Goal: Transaction & Acquisition: Purchase product/service

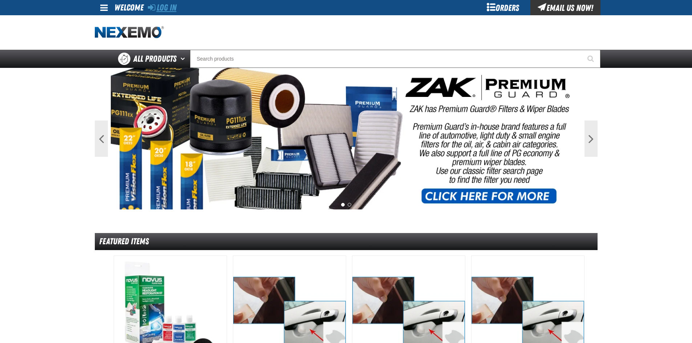
click at [173, 9] on link "Log In" at bounding box center [162, 8] width 29 height 10
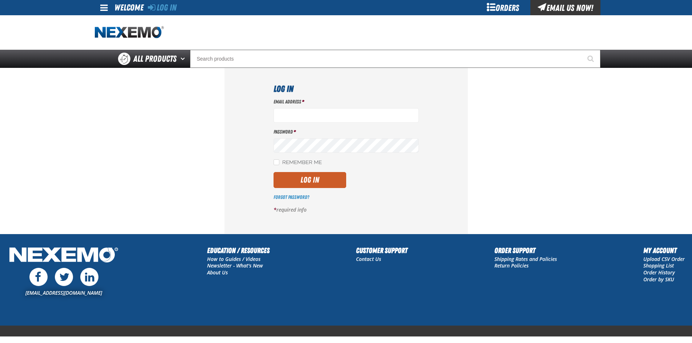
type input "jgoodson@vtaig.com"
click at [279, 163] on label "Remember Me" at bounding box center [298, 162] width 48 height 7
click at [279, 163] on input "Remember Me" at bounding box center [277, 162] width 6 height 6
checkbox input "true"
click at [318, 181] on button "Log In" at bounding box center [310, 180] width 73 height 16
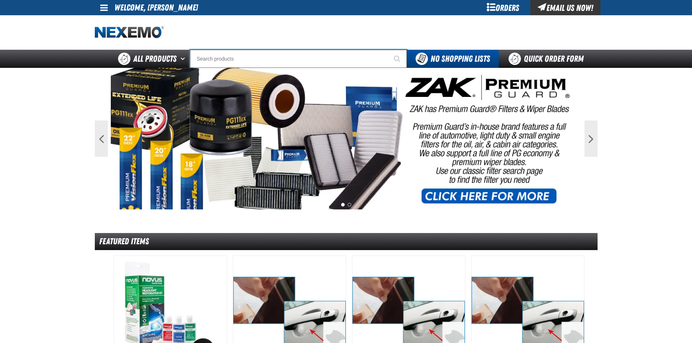
click at [212, 55] on input "Search" at bounding box center [298, 59] width 217 height 18
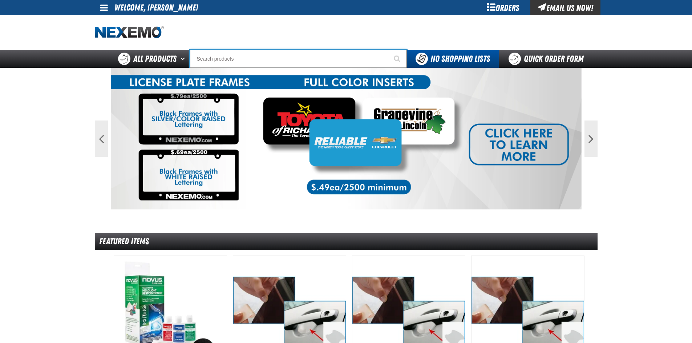
click at [212, 61] on input "Search" at bounding box center [298, 59] width 217 height 18
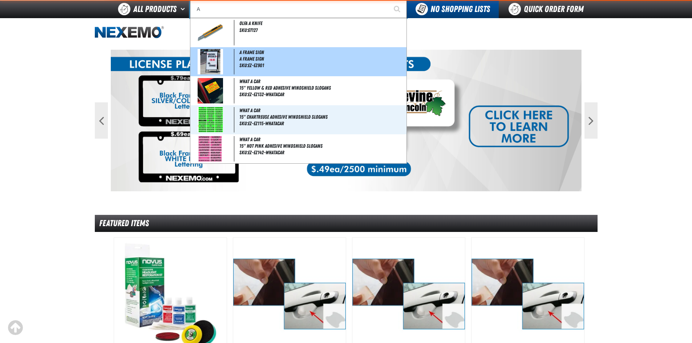
scroll to position [300, 0]
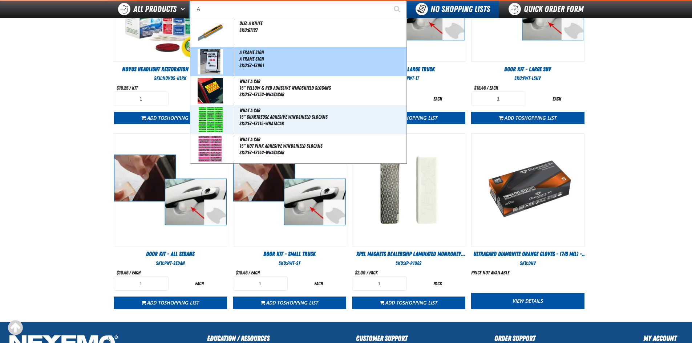
type input "A Frame Sign"
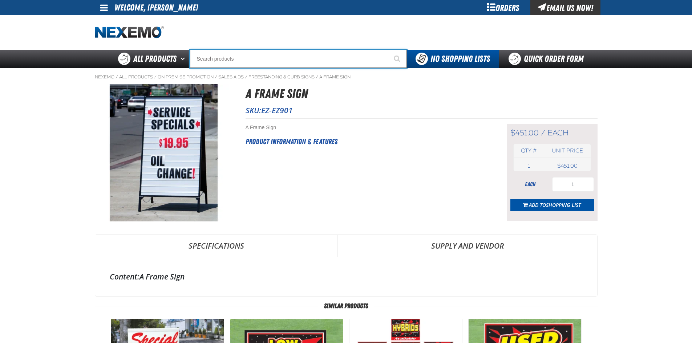
click at [219, 62] on input "Search" at bounding box center [298, 59] width 217 height 18
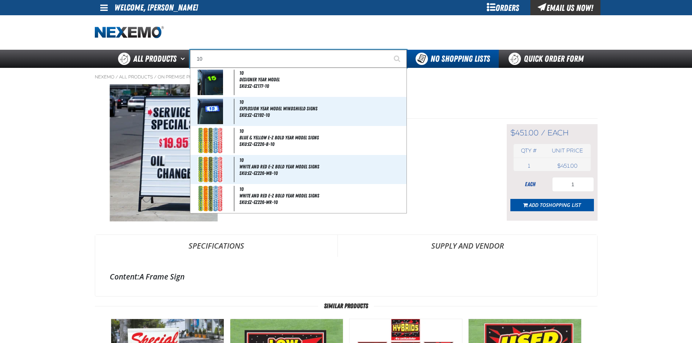
type input "1"
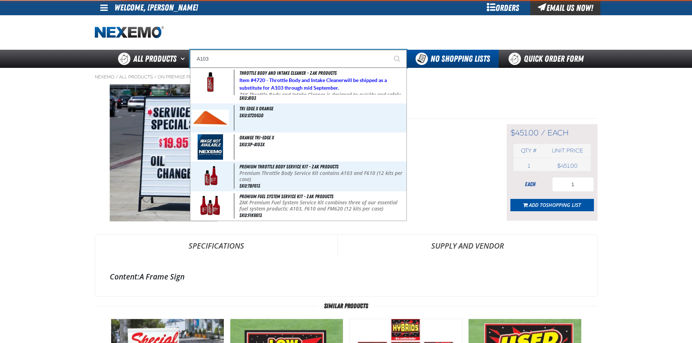
type input "A103"
click at [389, 50] on button "Start Searching" at bounding box center [398, 59] width 18 height 18
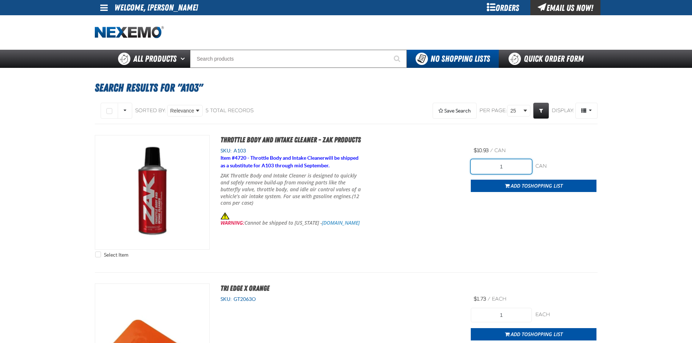
click at [505, 164] on input "1" at bounding box center [501, 166] width 61 height 15
type input "12"
click at [482, 223] on div "Select Item Throttle Body and Intake Cleaner - ZAK Products SKU: A103 Item # 47…" at bounding box center [346, 198] width 503 height 126
click at [529, 185] on span "Shopping List" at bounding box center [545, 185] width 35 height 7
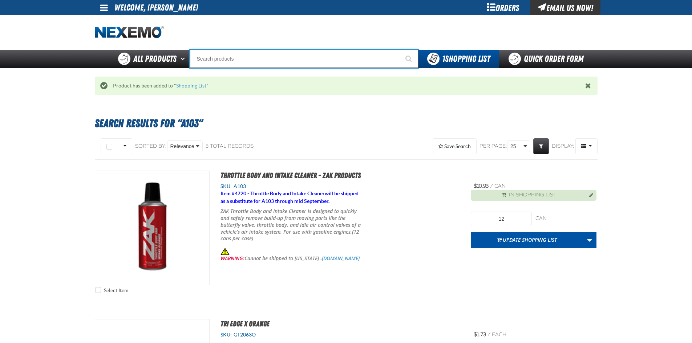
click at [226, 57] on input "Search" at bounding box center [304, 59] width 229 height 18
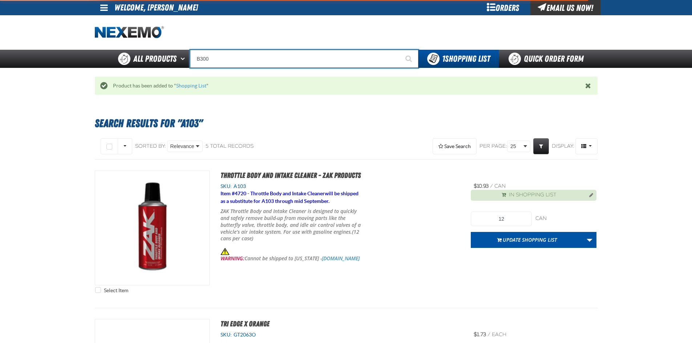
type input "B300"
click at [400, 50] on button "Start Searching" at bounding box center [409, 59] width 18 height 18
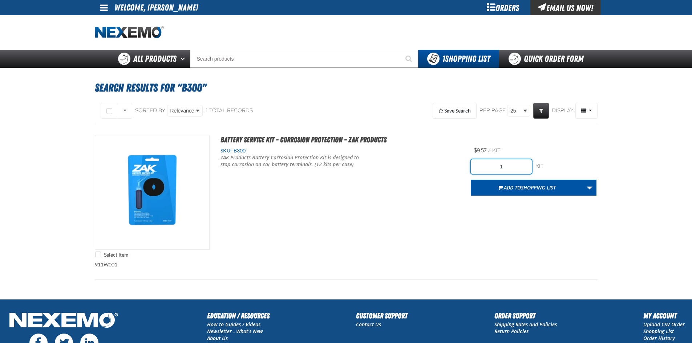
click at [507, 167] on input "1" at bounding box center [501, 166] width 61 height 15
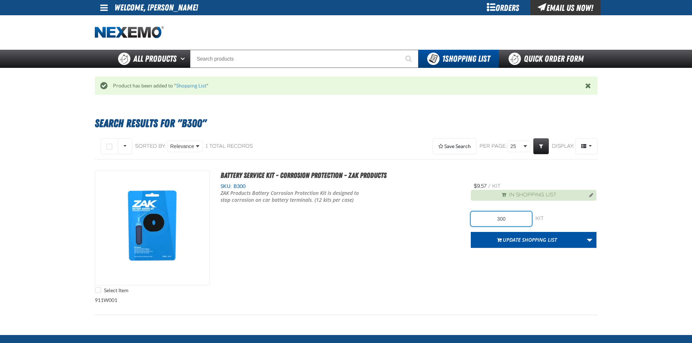
click at [516, 220] on input "300" at bounding box center [501, 219] width 61 height 15
type input "3"
type input "24"
drag, startPoint x: 522, startPoint y: 270, endPoint x: 528, endPoint y: 266, distance: 7.1
click at [524, 270] on div "Select Item Battery Service Kit - Corrosion Protection - ZAK Products SKU: B300" at bounding box center [346, 234] width 503 height 126
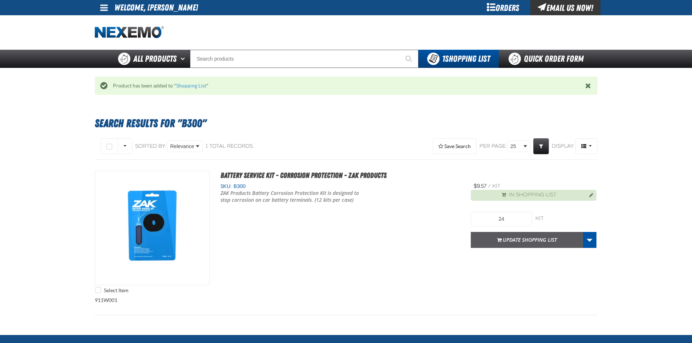
click at [537, 242] on button "Update Shopping List" at bounding box center [527, 240] width 112 height 16
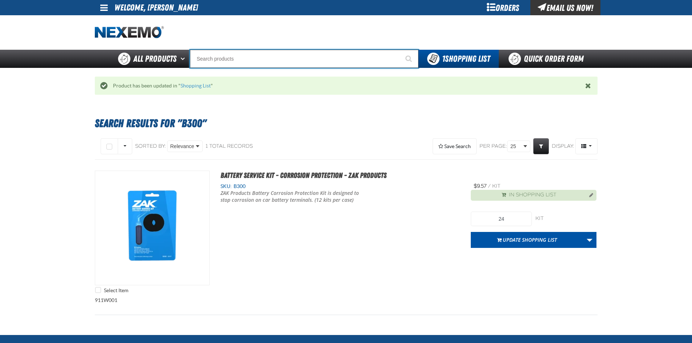
click at [304, 67] on input "Search" at bounding box center [304, 59] width 229 height 18
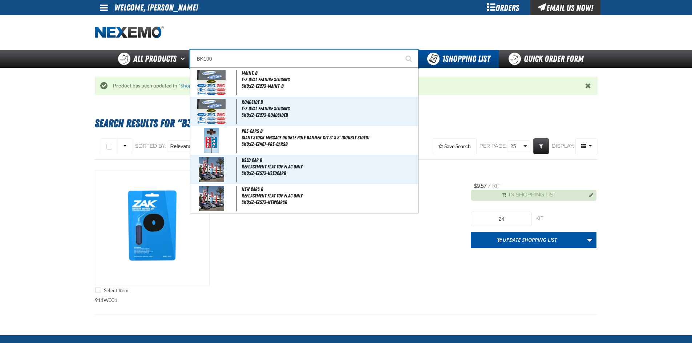
type input "BK100"
click at [400, 50] on button "Start Searching" at bounding box center [409, 59] width 18 height 18
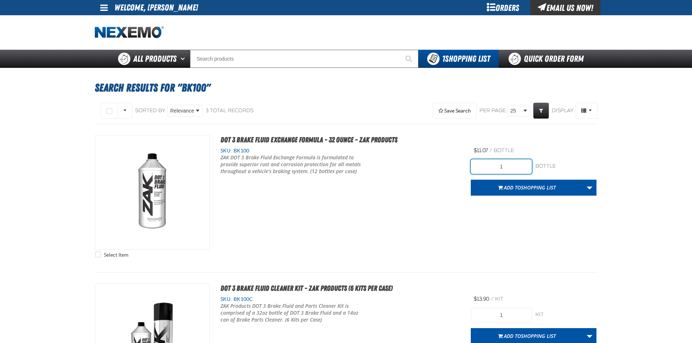
click at [506, 172] on input "1" at bounding box center [501, 166] width 61 height 15
type input "12"
click at [419, 208] on div "Select Item DOT 3 Brake Fluid Exchange Formula - 32 Ounce - ZAK Products SKU: B…" at bounding box center [346, 198] width 503 height 126
click at [534, 186] on span "Shopping List" at bounding box center [538, 187] width 35 height 7
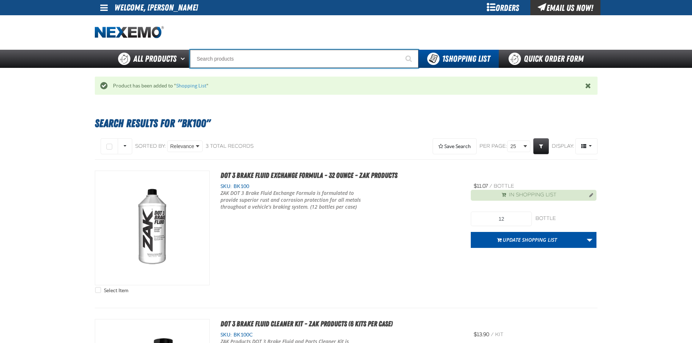
click at [267, 55] on input "Search" at bounding box center [304, 59] width 229 height 18
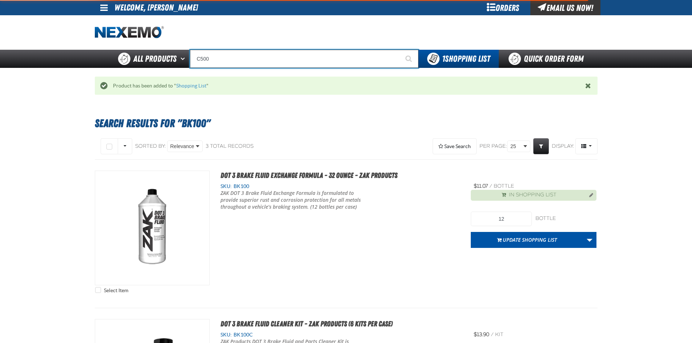
type input "C500"
click at [400, 50] on button "Start Searching" at bounding box center [409, 59] width 18 height 18
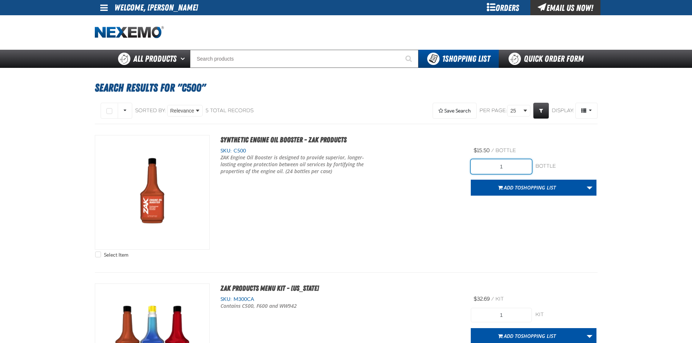
click at [514, 164] on input "1" at bounding box center [501, 166] width 61 height 15
type input "72"
drag, startPoint x: 500, startPoint y: 218, endPoint x: 522, endPoint y: 184, distance: 39.9
click at [500, 218] on div "Select Item Synthetic Engine Oil Booster - ZAK Products SKU: C500" at bounding box center [346, 198] width 503 height 126
click at [525, 186] on span "Shopping List" at bounding box center [538, 187] width 35 height 7
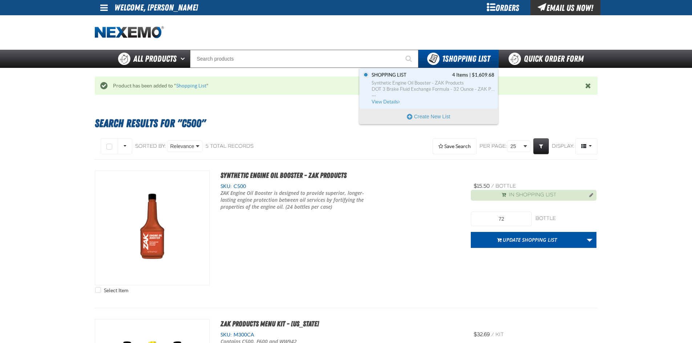
drag, startPoint x: 463, startPoint y: 62, endPoint x: 373, endPoint y: 57, distance: 90.6
click at [442, 58] on span "1 Shopping List" at bounding box center [466, 59] width 48 height 10
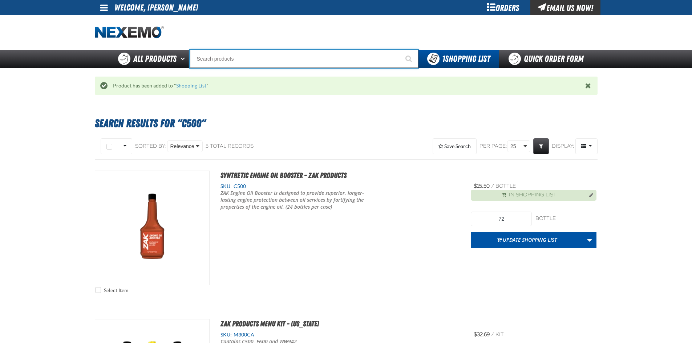
click at [265, 61] on input "Search" at bounding box center [304, 59] width 229 height 18
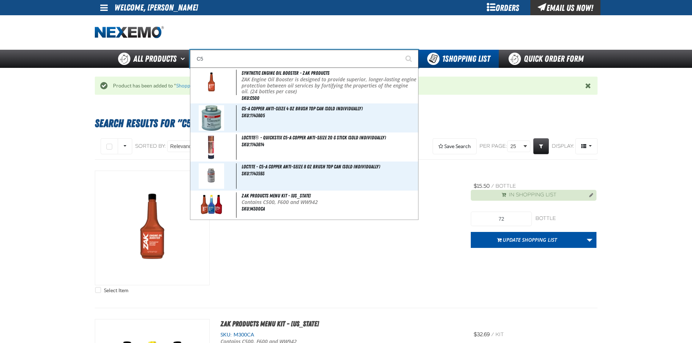
type input "C"
type input "C Alkaline Battery 1.5 Volt (12 per pack)"
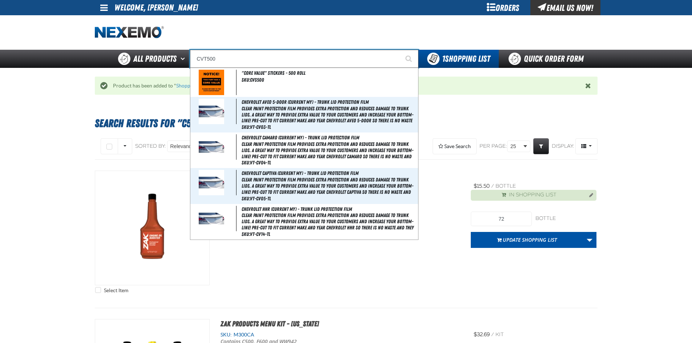
type input "CVT500"
click at [400, 50] on button "Start Searching" at bounding box center [409, 59] width 18 height 18
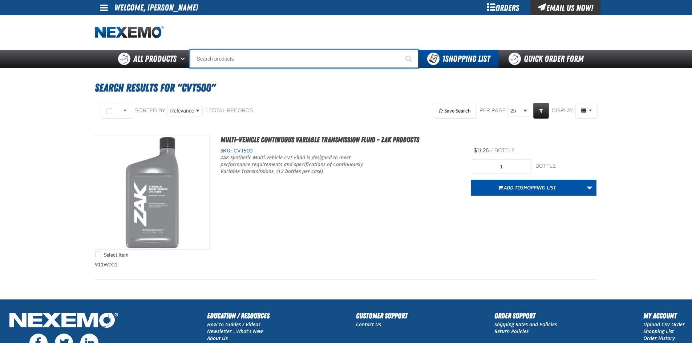
click at [352, 59] on input "Search" at bounding box center [304, 59] width 229 height 18
type input "C"
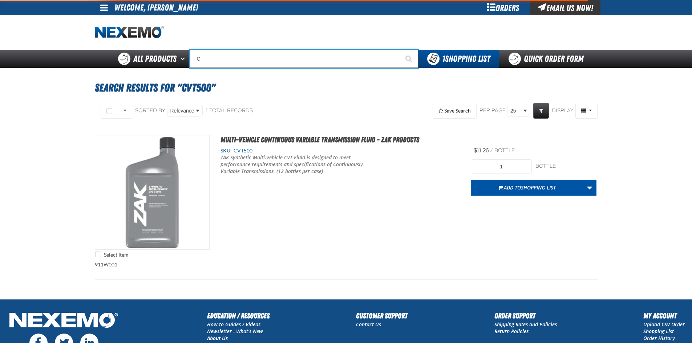
type input "C Alkaline Battery 1.5 Volt (12 per pack)"
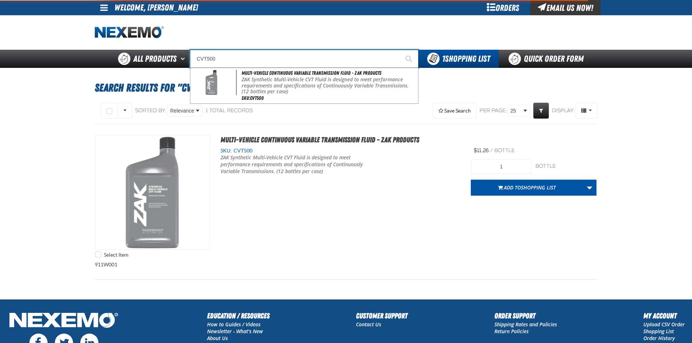
type input "CVT500"
click at [400, 50] on button "Start Searching" at bounding box center [409, 59] width 18 height 18
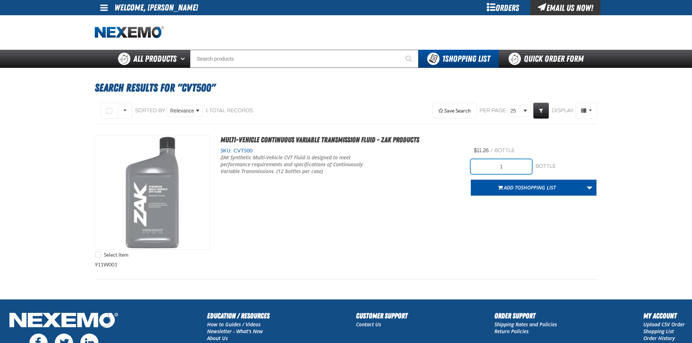
click at [510, 167] on input "1" at bounding box center [501, 166] width 61 height 15
type input "60"
drag, startPoint x: 459, startPoint y: 223, endPoint x: 526, endPoint y: 185, distance: 77.0
click at [463, 223] on div "Select Item Multi-Vehicle Continuous Variable Transmission Fluid - ZAK Products…" at bounding box center [346, 198] width 503 height 126
click at [526, 185] on span "Shopping List" at bounding box center [538, 187] width 35 height 7
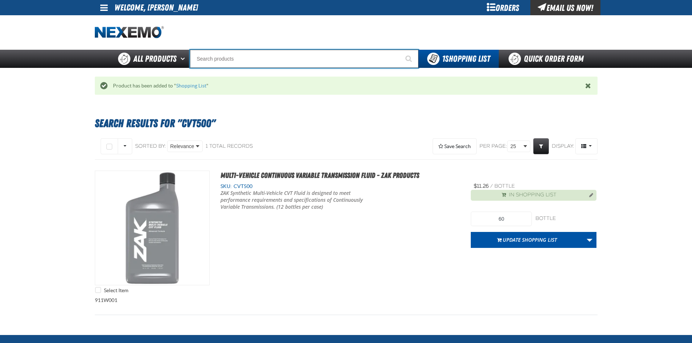
click at [247, 54] on input "Search" at bounding box center [304, 59] width 229 height 18
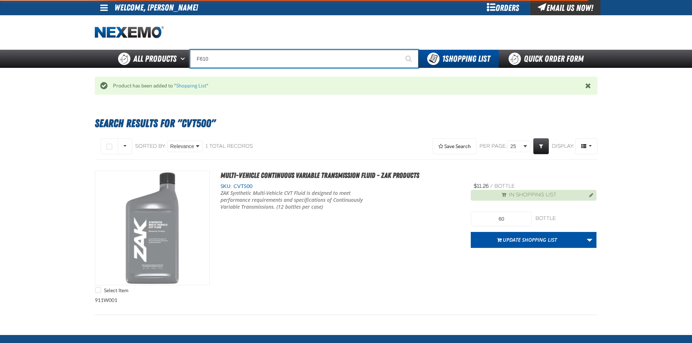
type input "F610"
click at [400, 50] on button "Start Searching" at bounding box center [409, 59] width 18 height 18
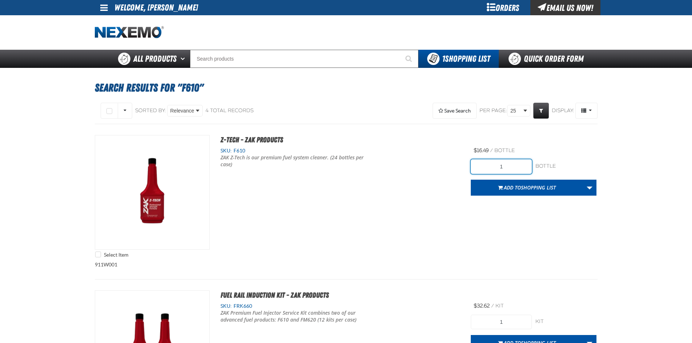
click at [513, 166] on input "1" at bounding box center [501, 166] width 61 height 15
type input "24"
click at [527, 184] on span "Shopping List" at bounding box center [538, 187] width 35 height 7
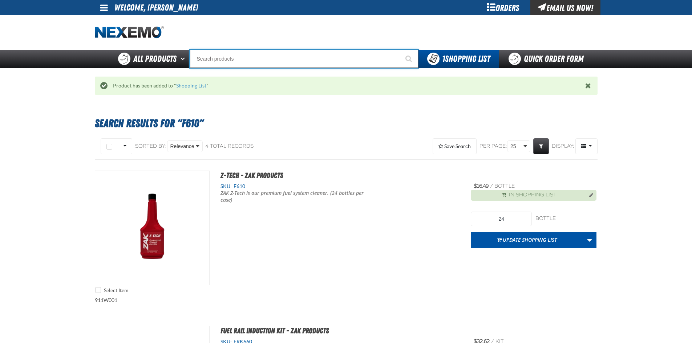
click at [231, 62] on input "Search" at bounding box center [304, 59] width 229 height 18
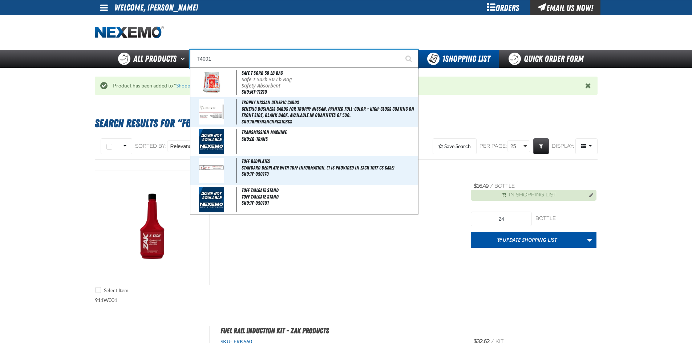
type input "T4001"
click at [400, 50] on button "Start Searching" at bounding box center [409, 59] width 18 height 18
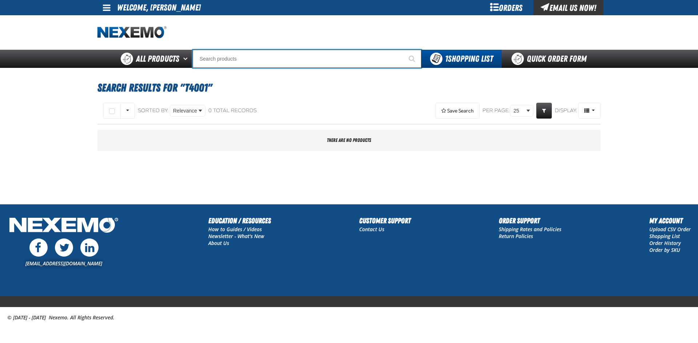
click at [231, 56] on input "Search" at bounding box center [307, 59] width 229 height 18
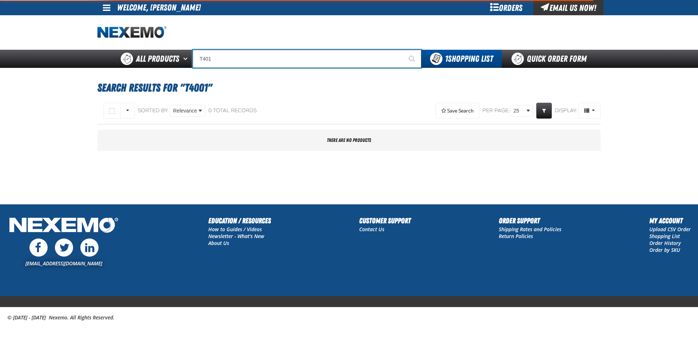
type input "T401"
click at [403, 50] on button "Start Searching" at bounding box center [412, 59] width 18 height 18
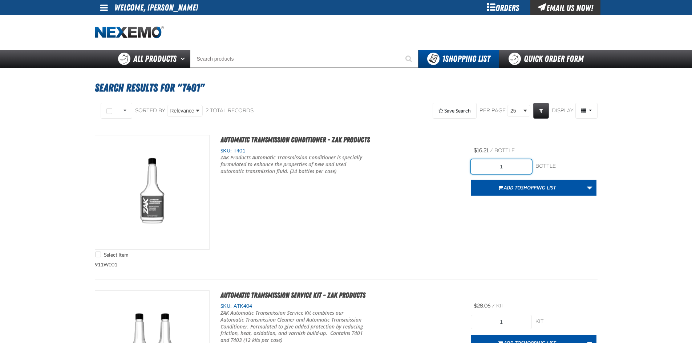
click at [513, 167] on input "1" at bounding box center [501, 166] width 61 height 15
type input "24"
click at [508, 221] on div "Select Item Automatic Transmission Conditioner - ZAK Products SKU: T401" at bounding box center [346, 198] width 503 height 126
click at [528, 188] on span "Shopping List" at bounding box center [538, 187] width 35 height 7
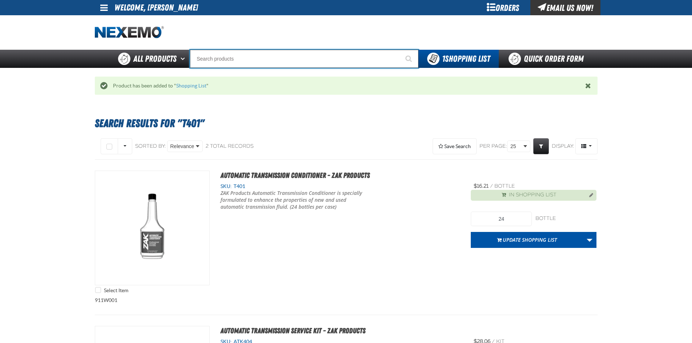
click at [255, 60] on input "Search" at bounding box center [304, 59] width 229 height 18
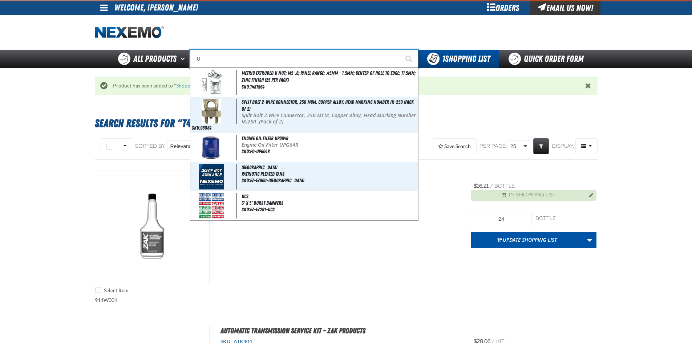
type input "UC"
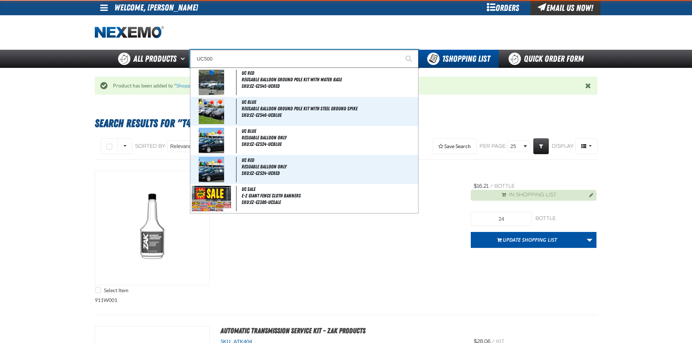
type input "UC500"
click at [400, 50] on button "Start Searching" at bounding box center [409, 59] width 18 height 18
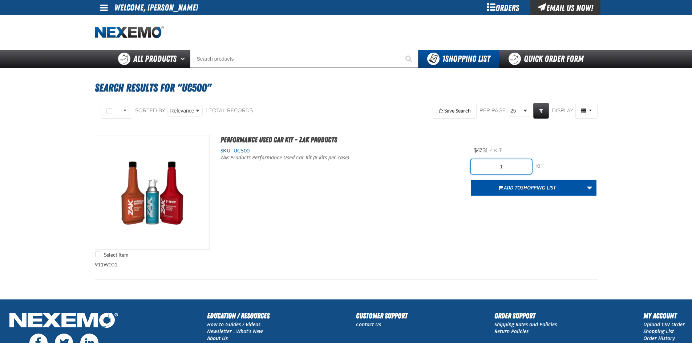
click at [512, 168] on input "1" at bounding box center [501, 166] width 61 height 15
type input "8"
click at [434, 197] on div "Select Item Performance Used Car Kit - ZAK Products SKU: UC500 ZAK Products Per…" at bounding box center [346, 198] width 503 height 126
click at [521, 188] on span "Shopping List" at bounding box center [538, 187] width 35 height 7
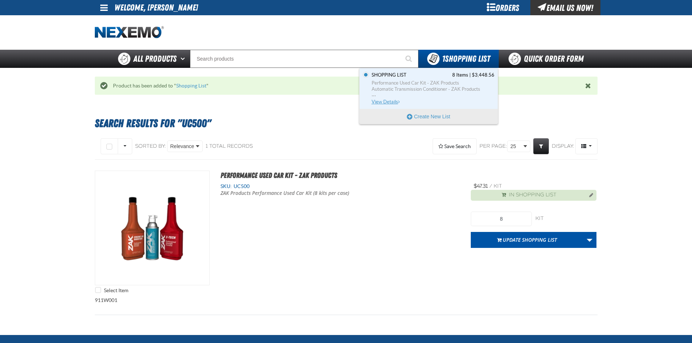
click at [385, 101] on span "View Details" at bounding box center [386, 101] width 29 height 5
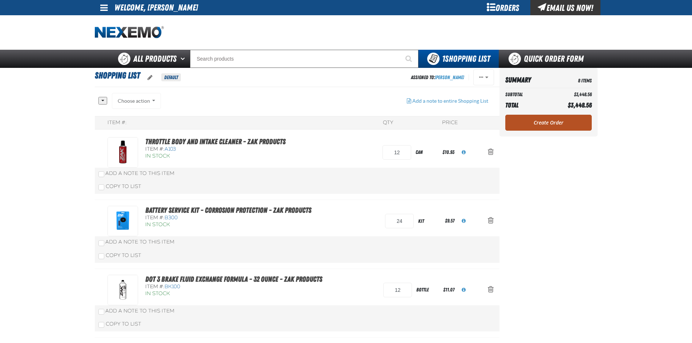
click at [540, 122] on link "Create Order" at bounding box center [548, 123] width 86 height 16
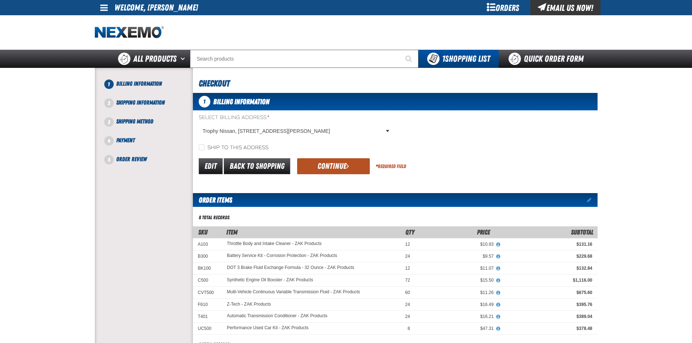
click at [342, 163] on button "Continue" at bounding box center [333, 166] width 73 height 16
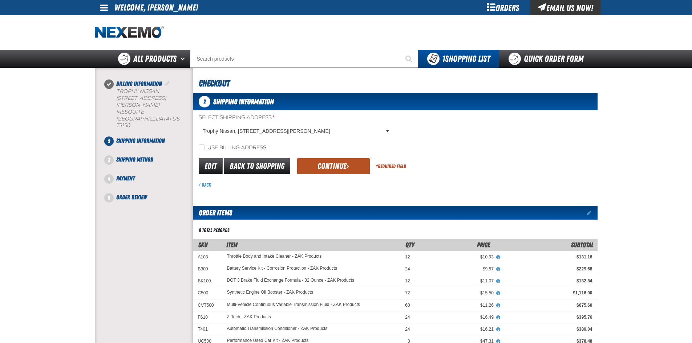
click at [344, 165] on button "Continue" at bounding box center [333, 166] width 73 height 16
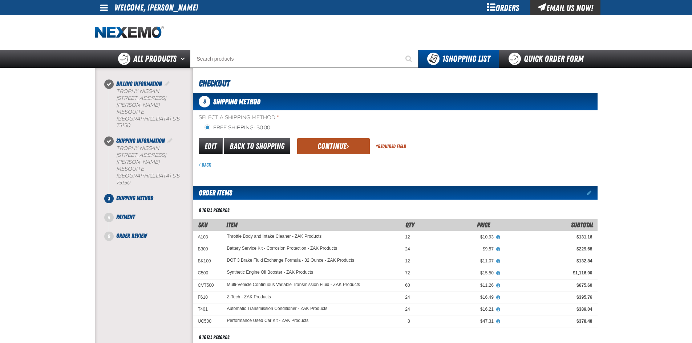
click at [324, 150] on button "Continue" at bounding box center [333, 146] width 73 height 16
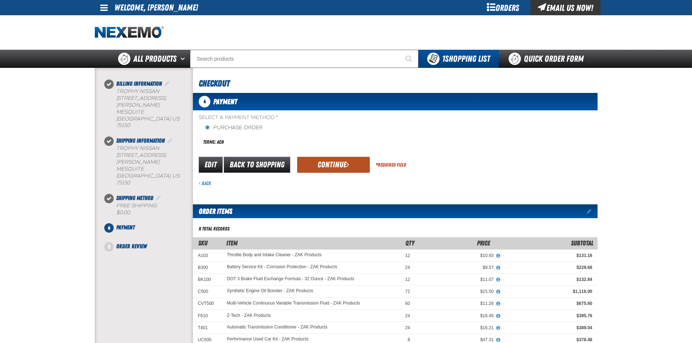
click at [337, 167] on button "Continue" at bounding box center [333, 165] width 73 height 16
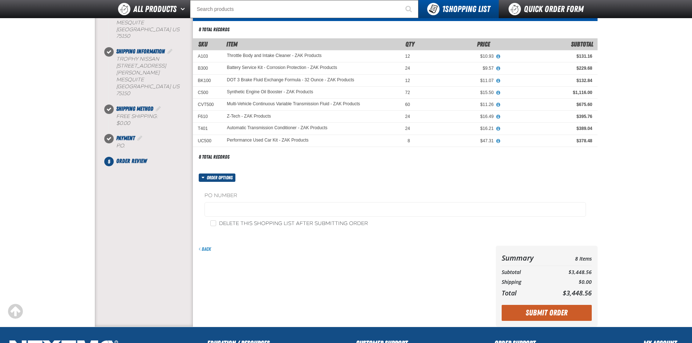
scroll to position [73, 0]
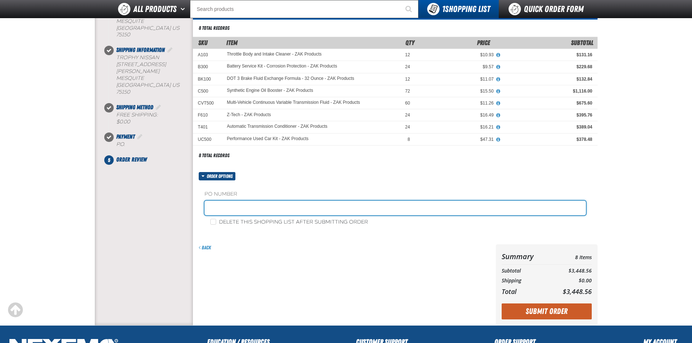
click at [252, 204] on input "text" at bounding box center [395, 208] width 381 height 15
click at [230, 208] on input "text" at bounding box center [395, 208] width 381 height 15
type input "082025ZAK"
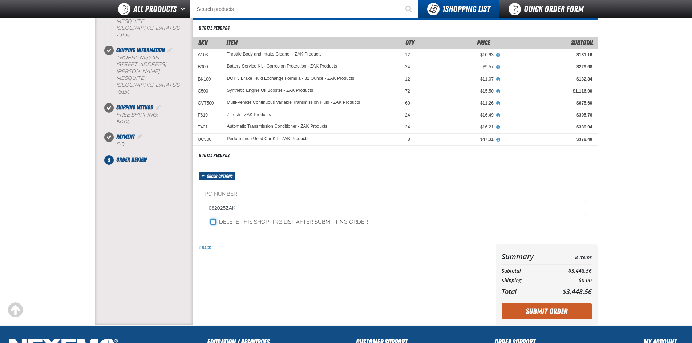
click at [212, 220] on input "Delete this shopping list after submitting order" at bounding box center [213, 222] width 6 height 6
checkbox input "true"
click at [555, 315] on button "Submit Order" at bounding box center [547, 312] width 90 height 16
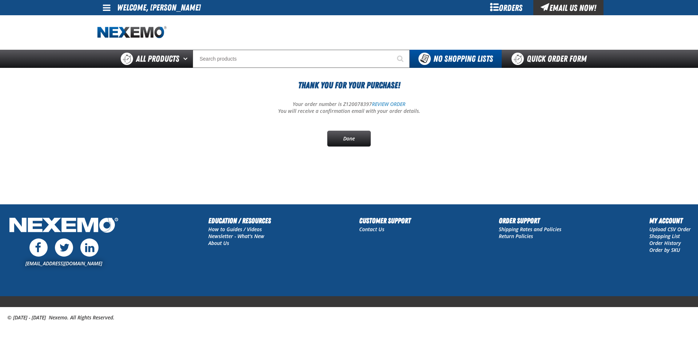
click at [106, 7] on span at bounding box center [107, 7] width 8 height 9
click at [120, 36] on link "Sign Out Sign Out" at bounding box center [113, 35] width 25 height 7
